Goal: Check status: Check status

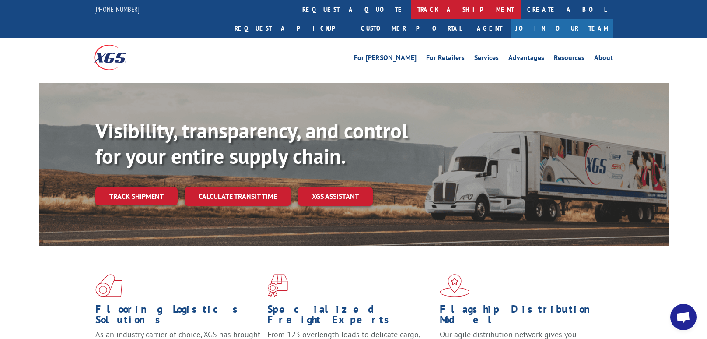
click at [411, 5] on link "track a shipment" at bounding box center [466, 9] width 110 height 19
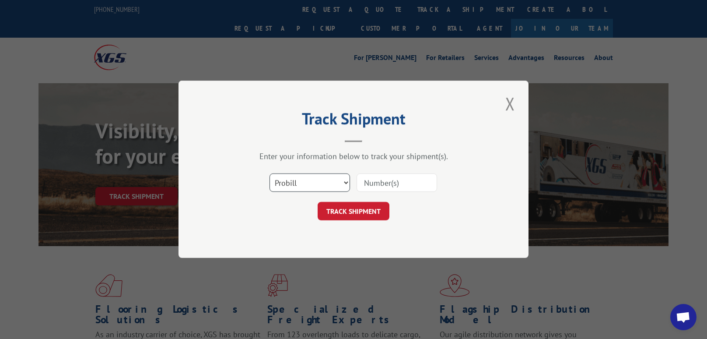
click at [347, 183] on select "Select category... Probill BOL PO" at bounding box center [310, 183] width 81 height 18
select select "po"
click at [270, 174] on select "Select category... Probill BOL PO" at bounding box center [310, 183] width 81 height 18
click at [375, 183] on input at bounding box center [397, 183] width 81 height 18
type input "03730704"
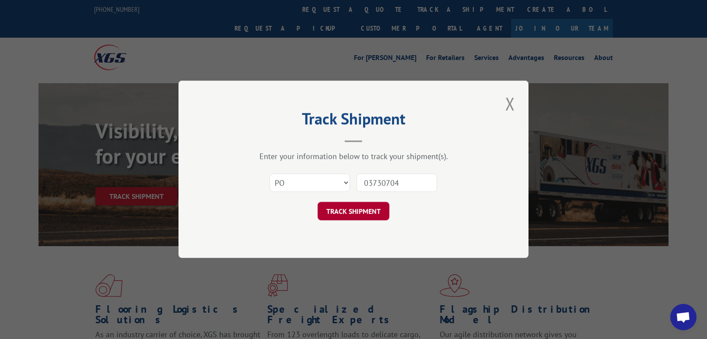
click at [375, 213] on button "TRACK SHIPMENT" at bounding box center [354, 211] width 72 height 18
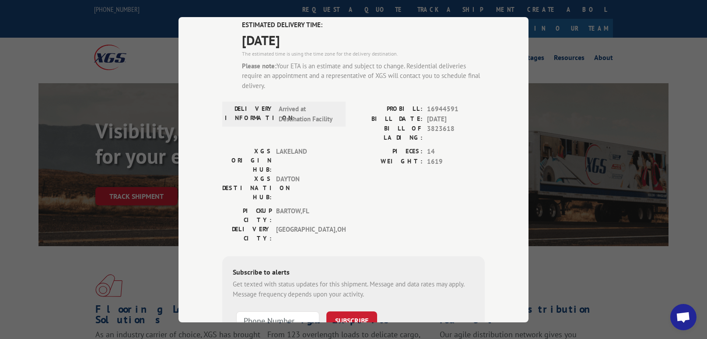
scroll to position [70, 0]
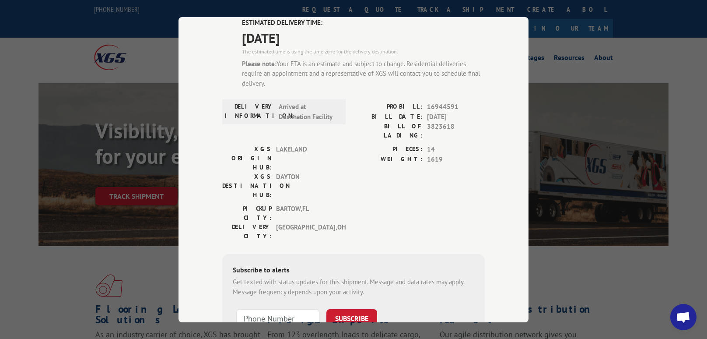
click at [104, 112] on div "Track Shipment ESTIMATED DELIVERY TIME: [DATE] The estimated time is using the …" at bounding box center [353, 169] width 707 height 339
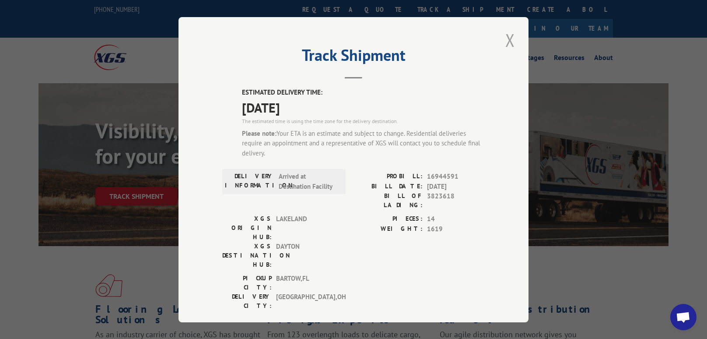
click at [509, 41] on button "Close modal" at bounding box center [510, 40] width 15 height 24
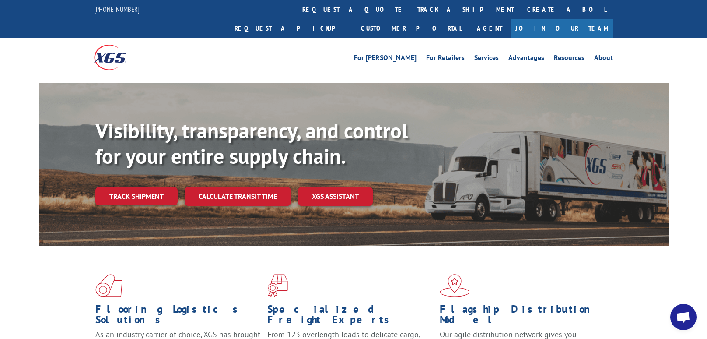
click at [509, 54] on li "Advantages" at bounding box center [527, 59] width 46 height 10
